Goal: Information Seeking & Learning: Learn about a topic

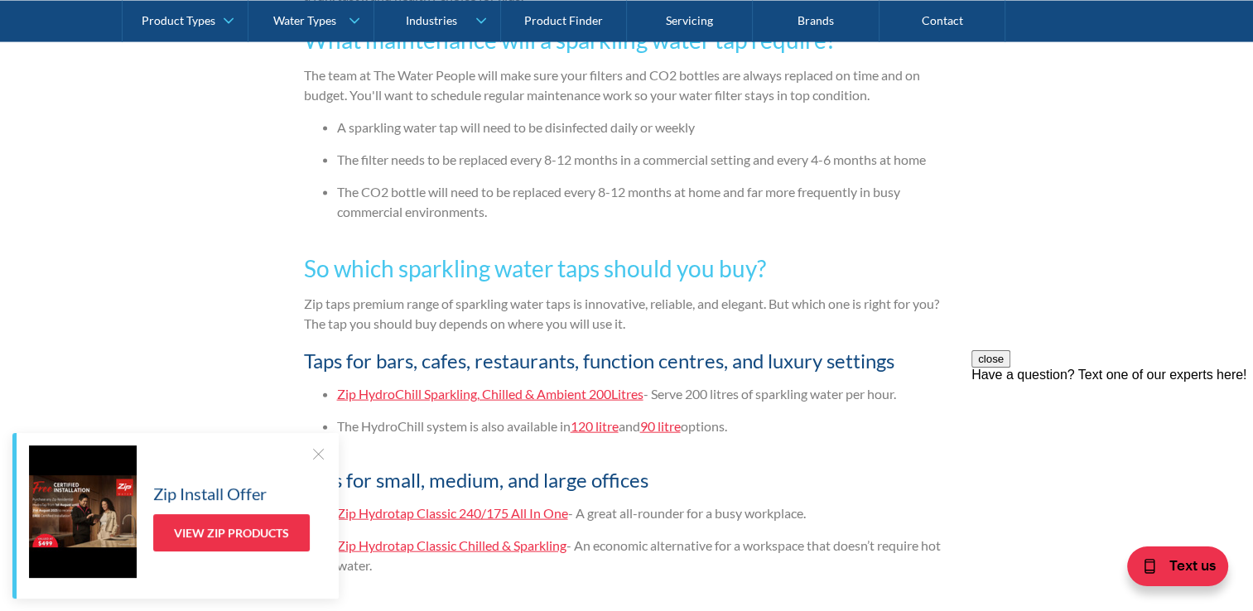
scroll to position [3808, 0]
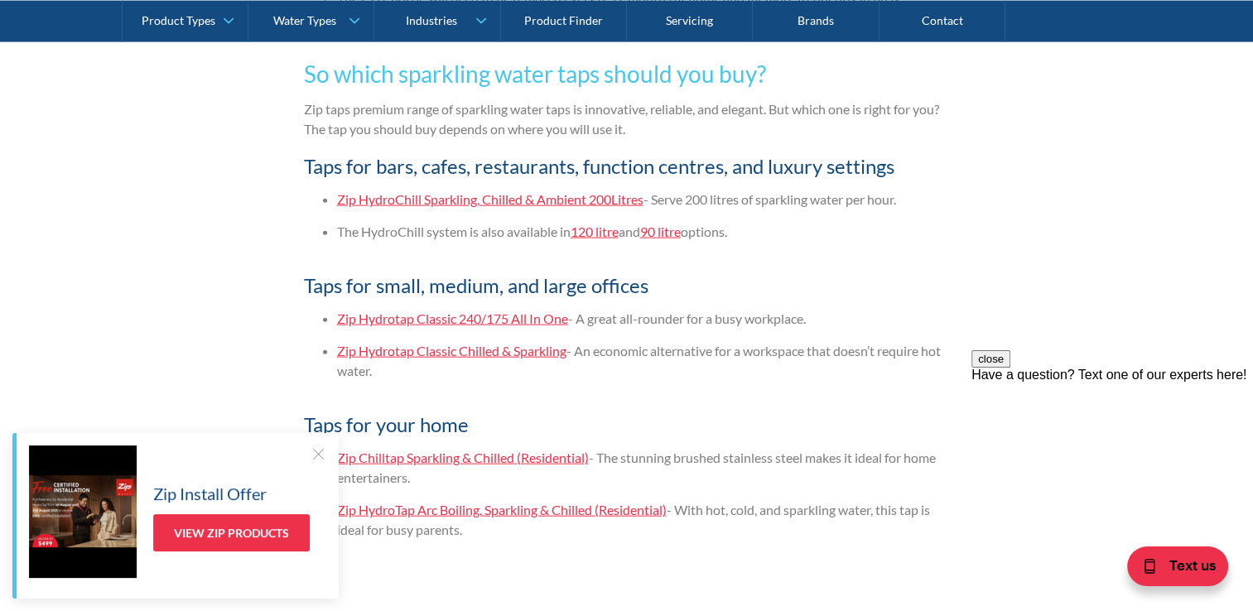
click at [475, 353] on link "Zip Hydrotap Classic Chilled & Sparkling" at bounding box center [451, 351] width 229 height 16
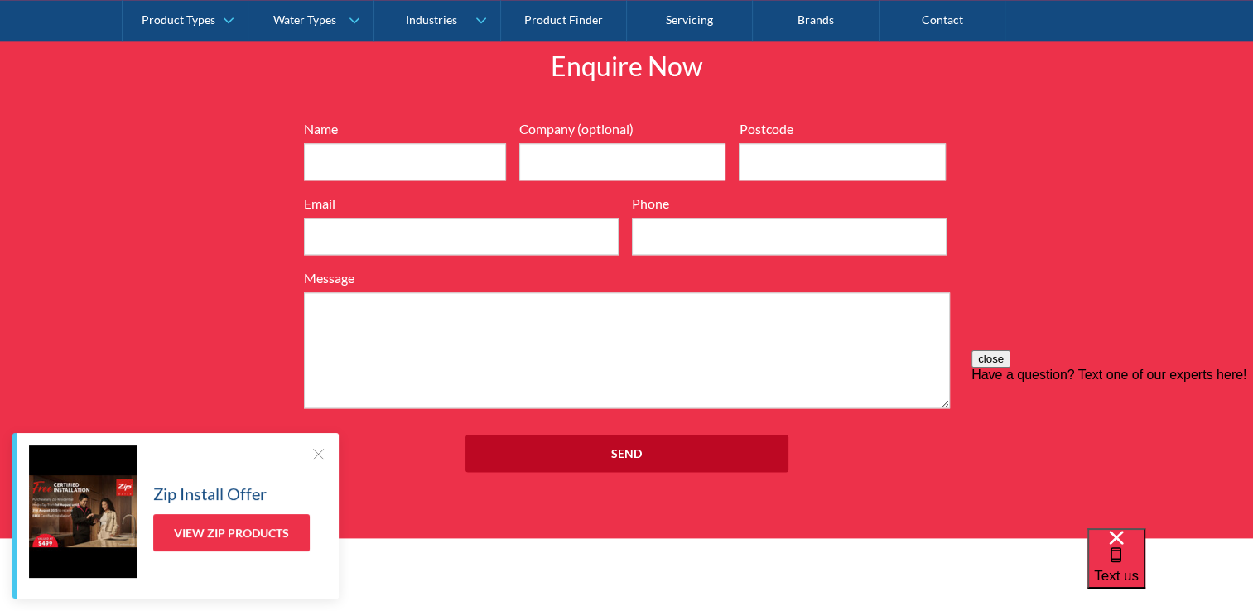
scroll to position [2070, 0]
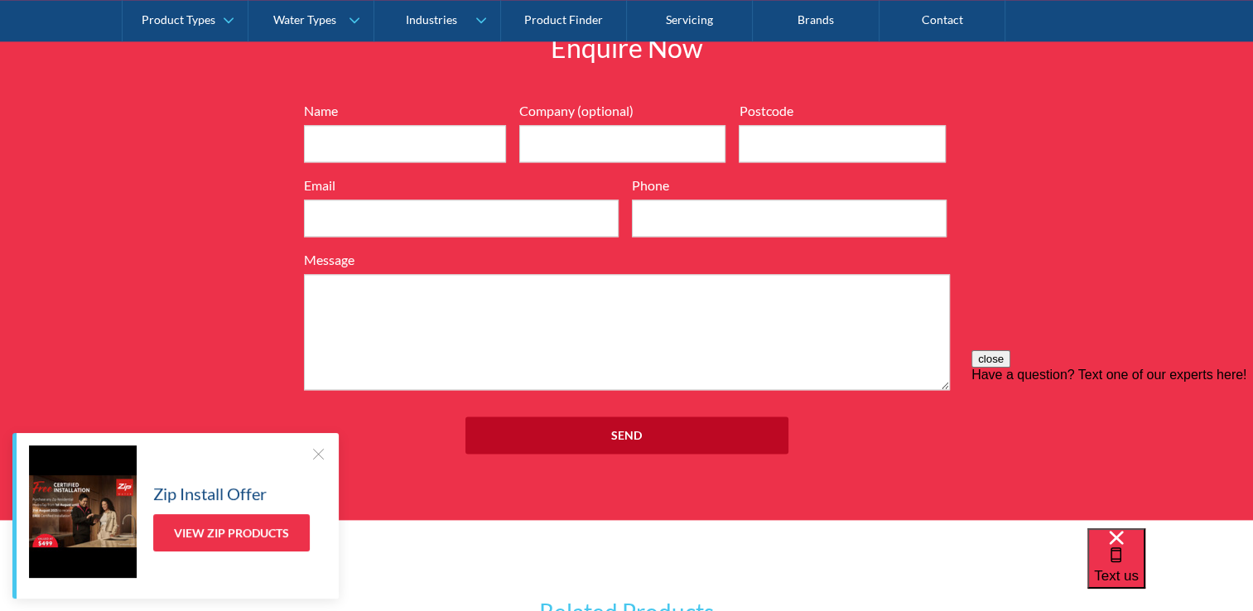
click at [314, 455] on div at bounding box center [318, 453] width 17 height 17
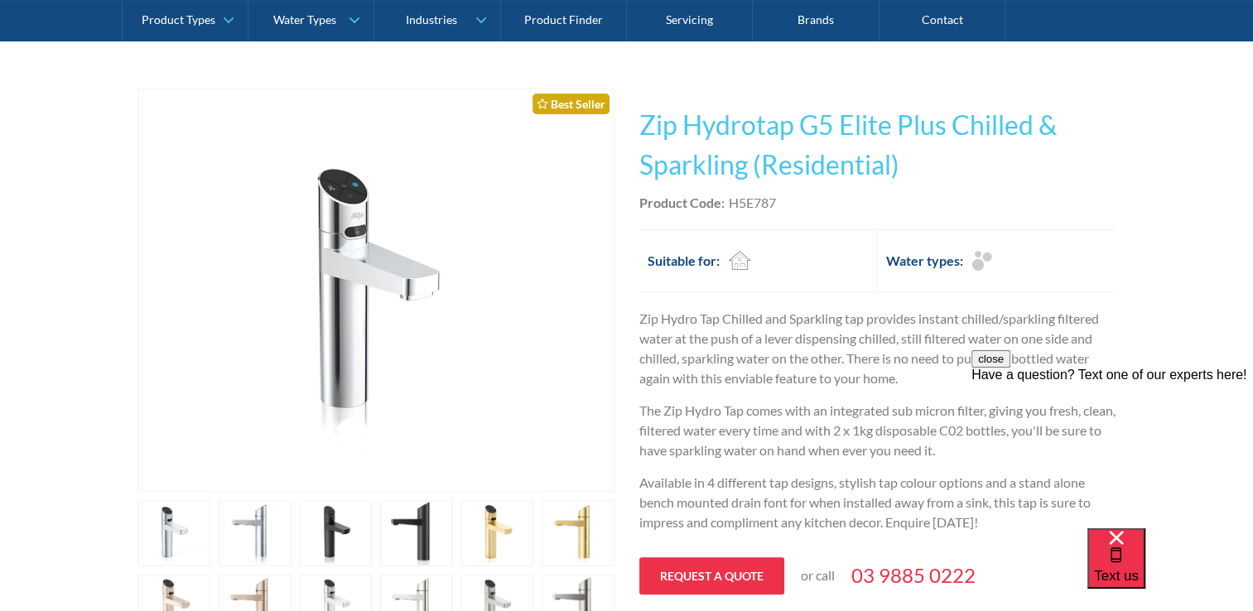
scroll to position [248, 0]
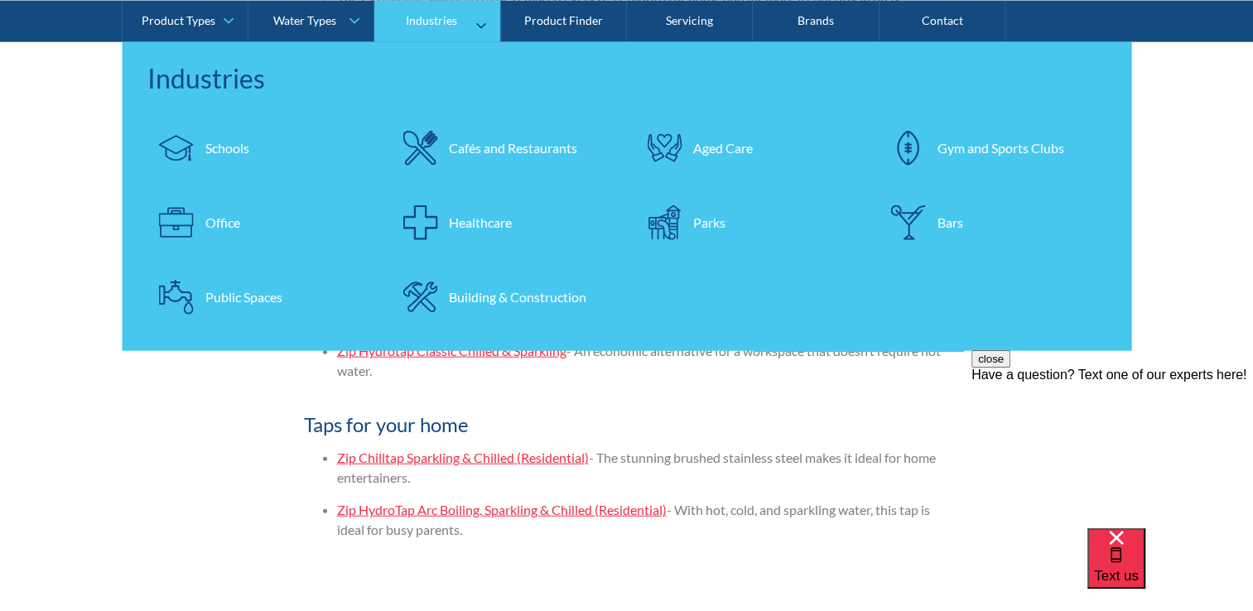
click at [219, 212] on div "Office" at bounding box center [222, 222] width 35 height 20
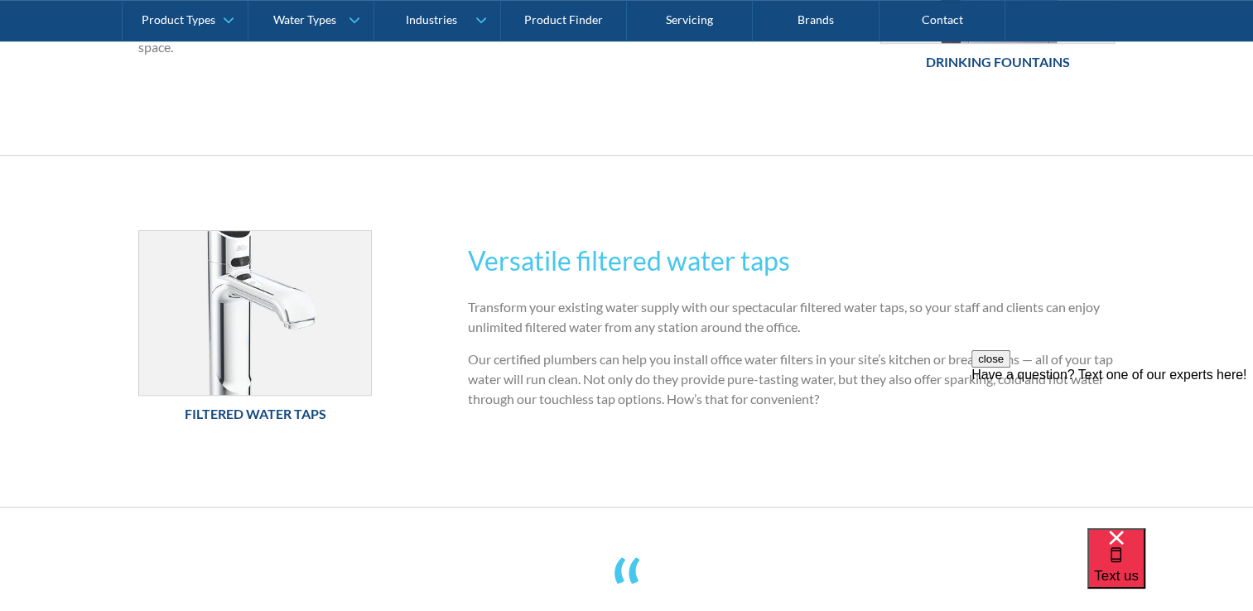
scroll to position [1159, 0]
click at [592, 264] on h2 "Versatile filtered water taps" at bounding box center [791, 261] width 647 height 40
click at [301, 369] on img at bounding box center [255, 313] width 233 height 164
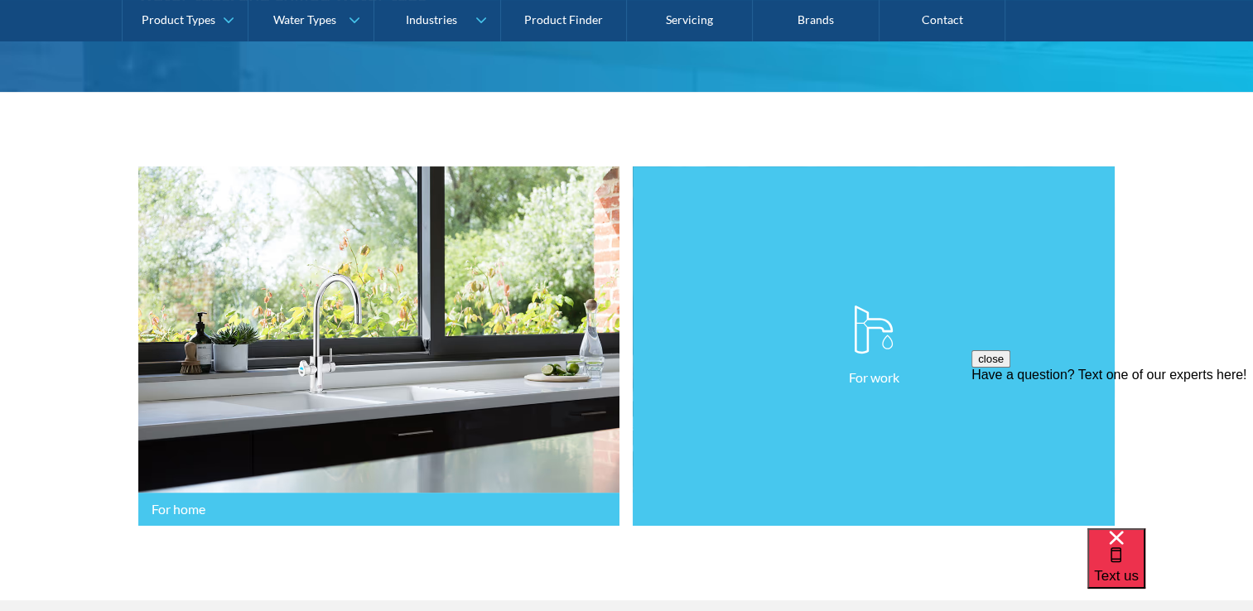
scroll to position [331, 0]
click at [847, 361] on link "For work" at bounding box center [874, 346] width 482 height 360
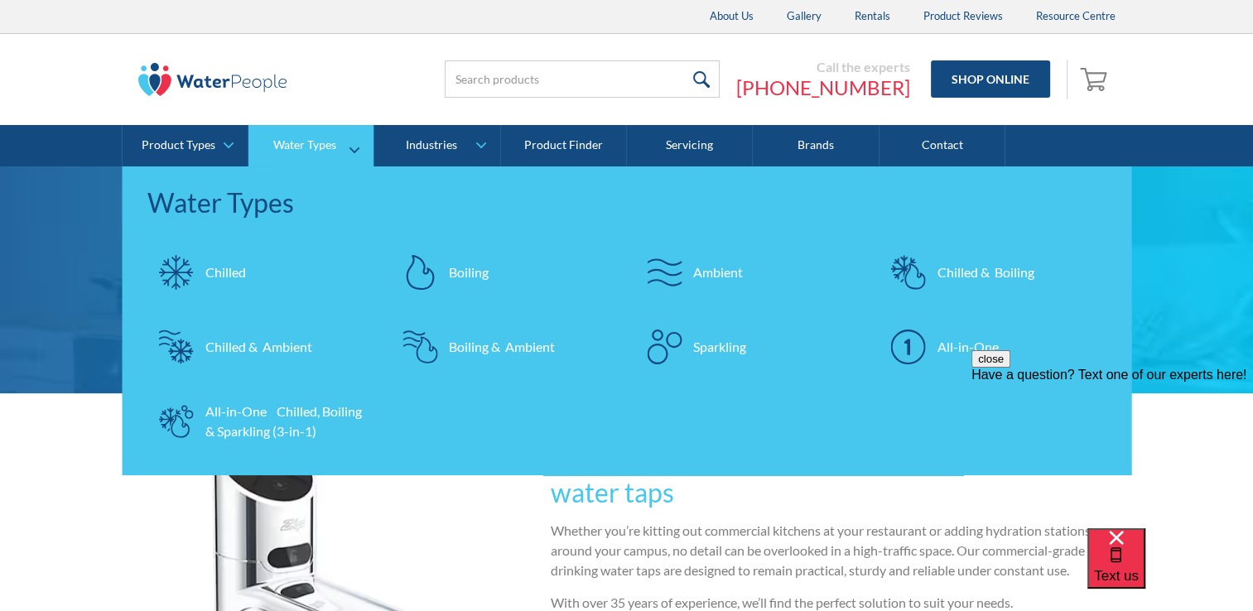
click at [237, 345] on div "Chilled & Ambient" at bounding box center [258, 347] width 107 height 20
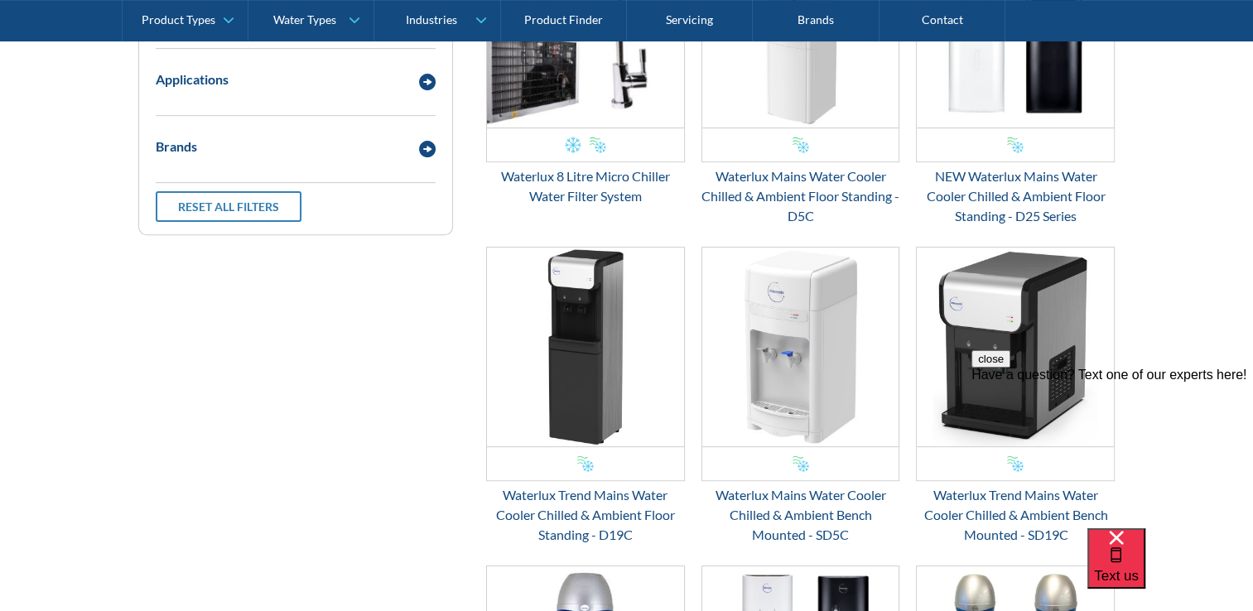
scroll to position [248, 0]
